Goal: Information Seeking & Learning: Learn about a topic

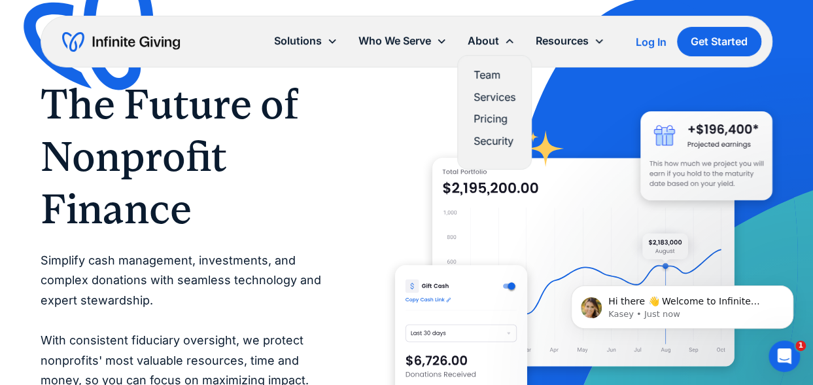
click at [484, 122] on link "Pricing" at bounding box center [495, 119] width 42 height 18
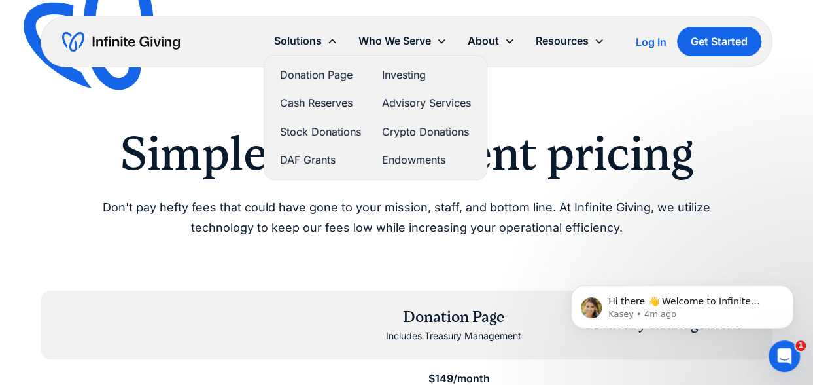
click at [400, 78] on link "Investing" at bounding box center [426, 75] width 89 height 18
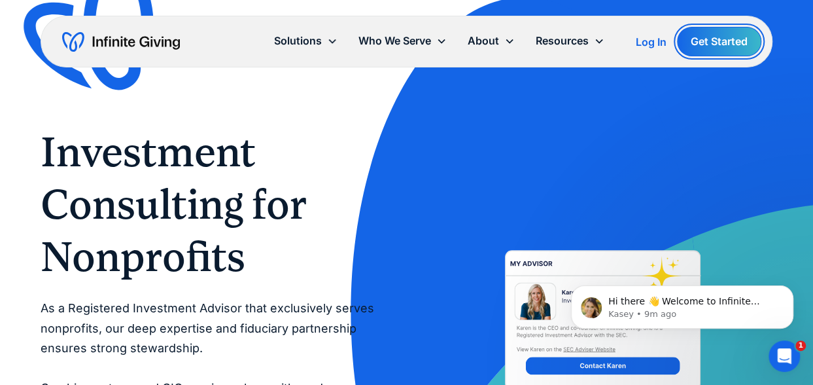
click at [724, 37] on link "Get Started" at bounding box center [719, 41] width 84 height 29
